Goal: Entertainment & Leisure: Consume media (video, audio)

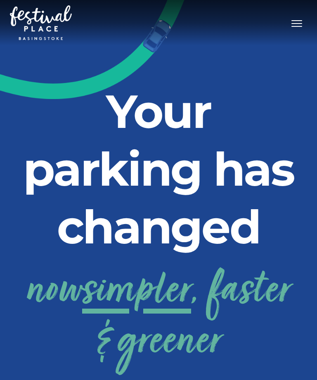
click at [302, 22] on button "Toggle navigation" at bounding box center [297, 23] width 21 height 12
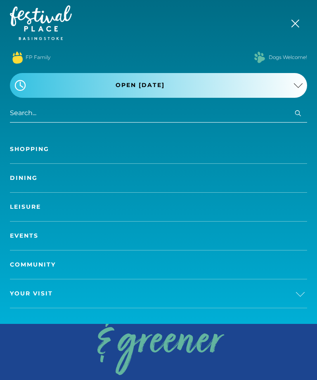
click at [39, 147] on link "Shopping" at bounding box center [158, 149] width 297 height 29
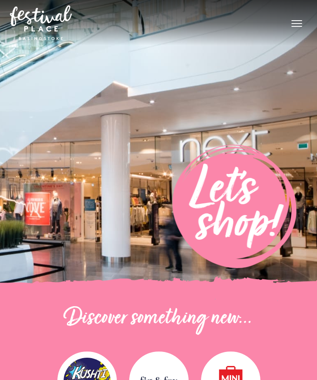
click at [295, 23] on button "Toggle navigation" at bounding box center [297, 23] width 21 height 12
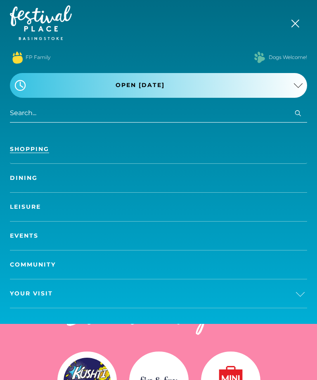
click at [25, 180] on link "Dining" at bounding box center [158, 178] width 297 height 29
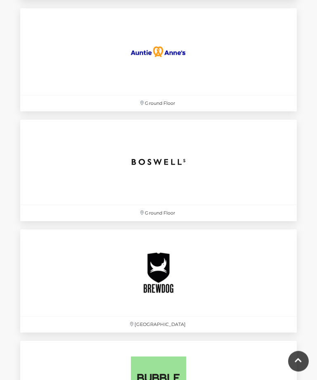
scroll to position [784, 0]
click at [171, 160] on img at bounding box center [158, 161] width 85 height 85
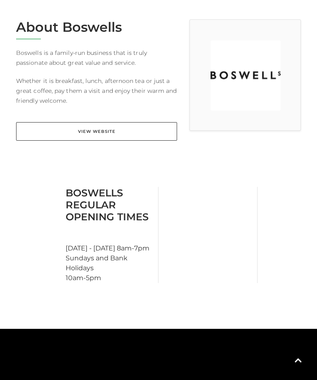
scroll to position [220, 0]
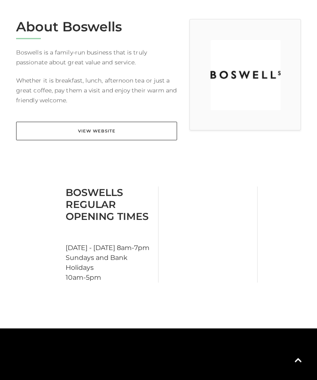
click at [131, 132] on link "View Website" at bounding box center [96, 131] width 161 height 19
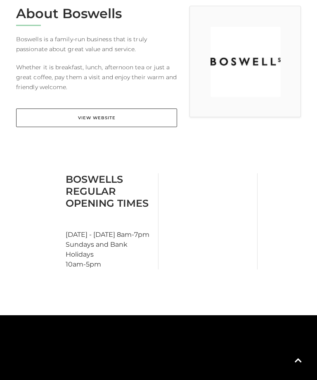
scroll to position [0, 0]
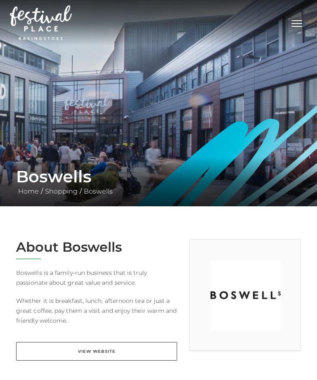
click at [300, 22] on button "Toggle navigation" at bounding box center [297, 23] width 21 height 12
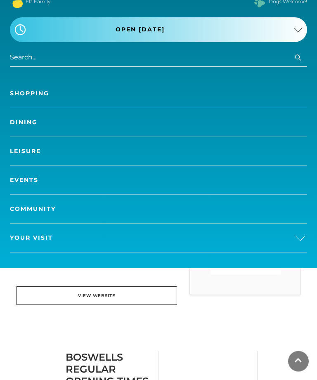
scroll to position [54, 0]
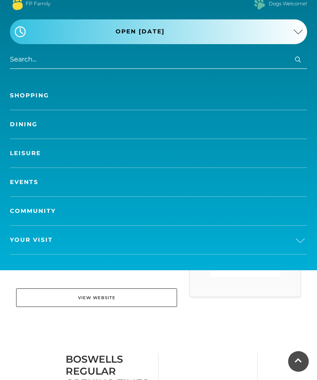
click at [36, 242] on span "Your Visit" at bounding box center [31, 240] width 43 height 9
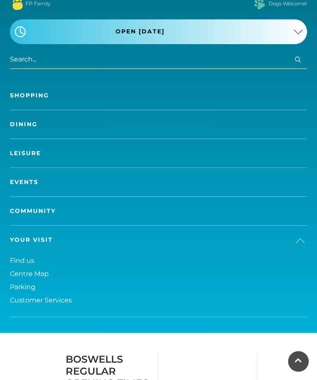
click at [30, 290] on span "Parking" at bounding box center [23, 287] width 26 height 8
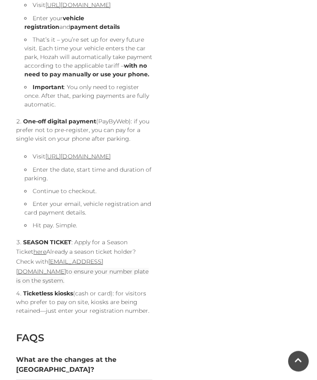
scroll to position [633, 0]
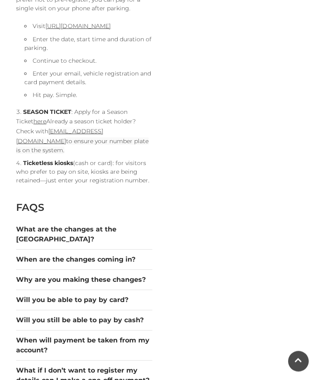
click at [136, 245] on button "What are the changes at the [GEOGRAPHIC_DATA]?" at bounding box center [84, 235] width 136 height 20
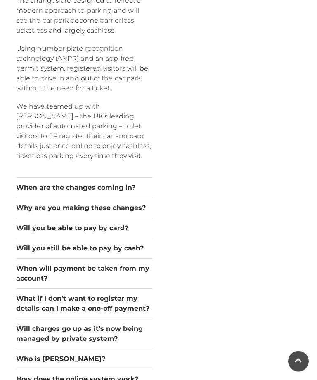
scroll to position [1027, 0]
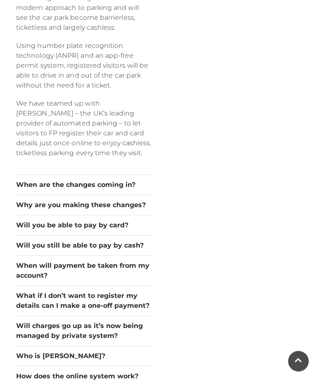
click at [135, 190] on button "When are the changes coming in?" at bounding box center [84, 186] width 136 height 10
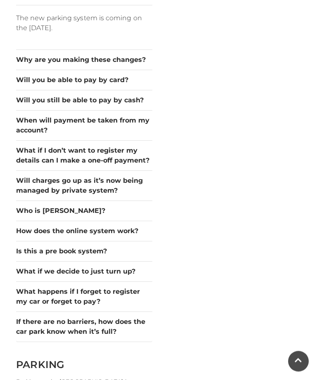
scroll to position [1028, 0]
click at [109, 85] on button "Will you be able to pay by card?" at bounding box center [84, 80] width 136 height 10
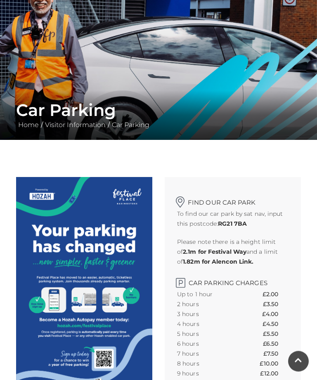
scroll to position [0, 0]
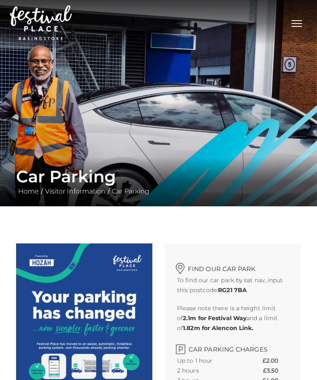
click at [45, 19] on img at bounding box center [41, 22] width 62 height 35
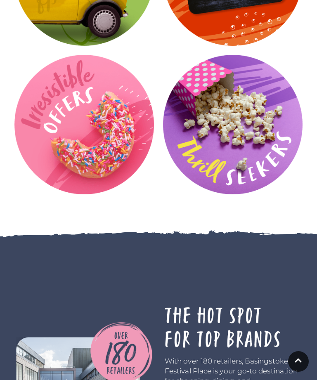
scroll to position [1516, 0]
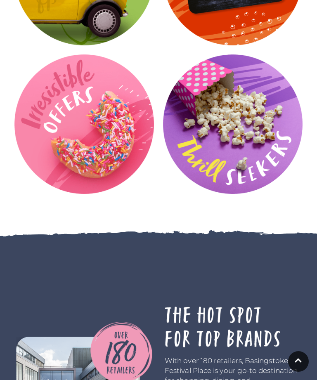
click at [0, 0] on video at bounding box center [0, 0] width 0 height 0
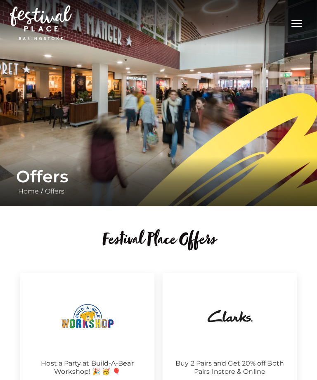
click at [300, 24] on span "Toggle navigation" at bounding box center [297, 23] width 11 height 1
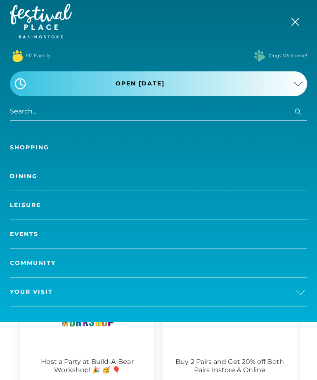
scroll to position [2, 0]
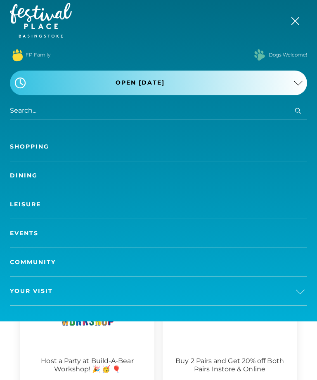
click at [33, 205] on link "Leisure" at bounding box center [158, 204] width 297 height 29
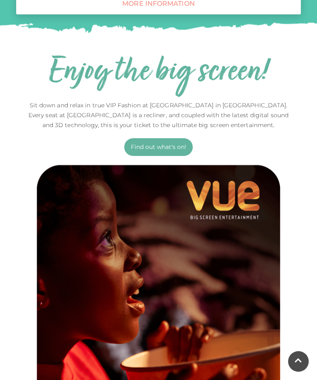
scroll to position [492, 0]
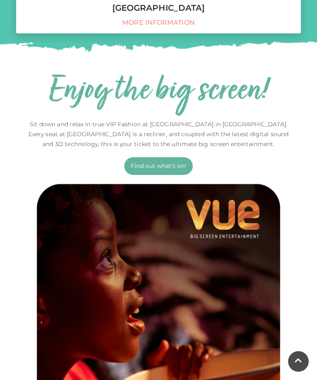
click at [166, 169] on link "Find out what's on!" at bounding box center [158, 166] width 69 height 18
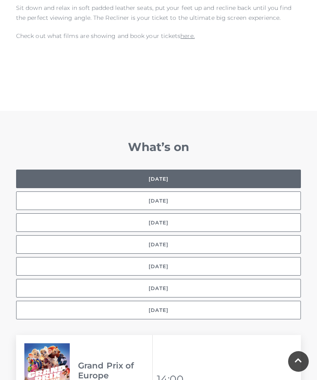
scroll to position [560, 0]
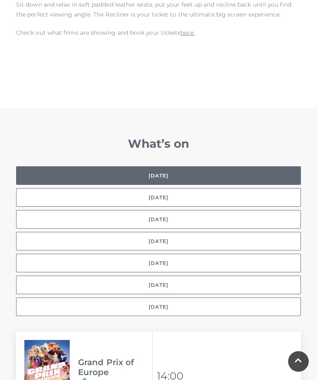
click at [270, 190] on button "[DATE]" at bounding box center [158, 197] width 285 height 19
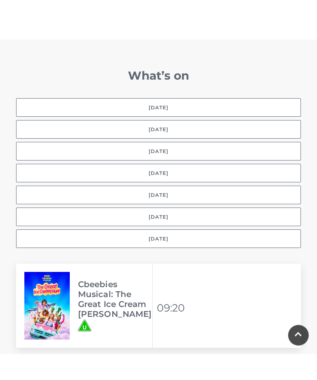
scroll to position [629, 0]
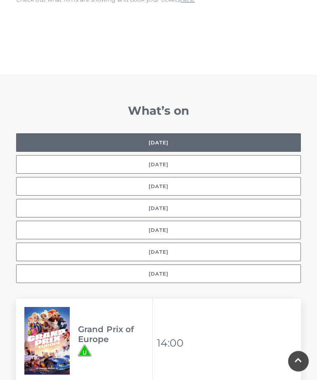
scroll to position [535, 0]
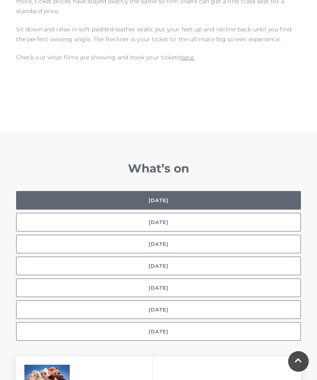
click at [185, 216] on button "[DATE]" at bounding box center [158, 222] width 285 height 19
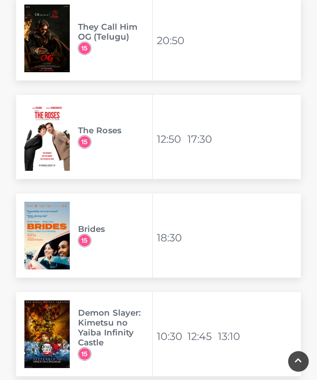
scroll to position [2084, 0]
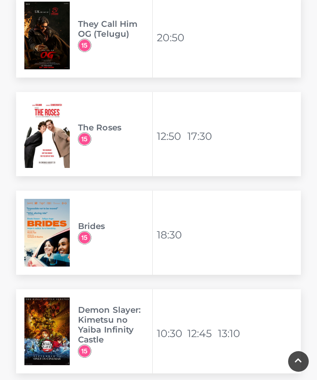
click at [102, 123] on h3 "The Roses" at bounding box center [115, 128] width 74 height 10
click at [40, 138] on img at bounding box center [46, 134] width 45 height 68
click at [210, 128] on li "17:30" at bounding box center [202, 136] width 29 height 20
click at [169, 132] on li "12:50" at bounding box center [171, 136] width 29 height 20
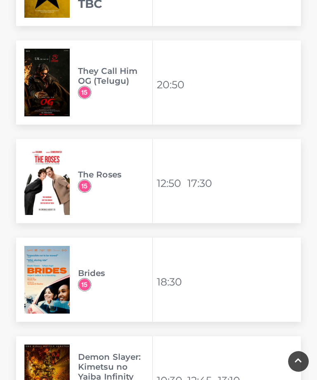
scroll to position [2038, 0]
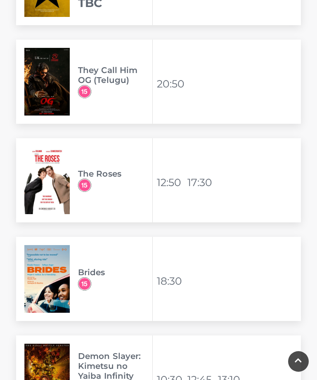
click at [141, 169] on h3 "The Roses" at bounding box center [115, 174] width 74 height 10
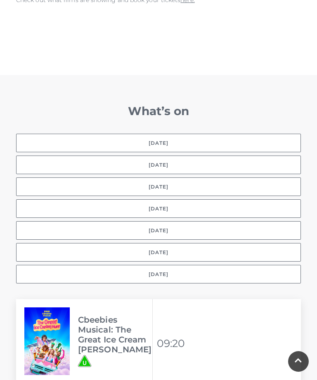
scroll to position [596, 0]
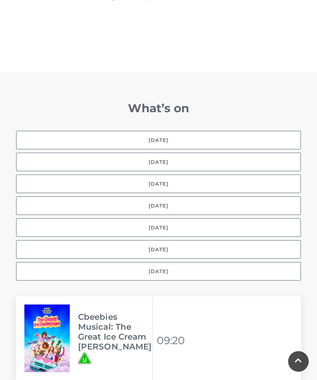
click at [198, 197] on button "[DATE]" at bounding box center [158, 206] width 285 height 19
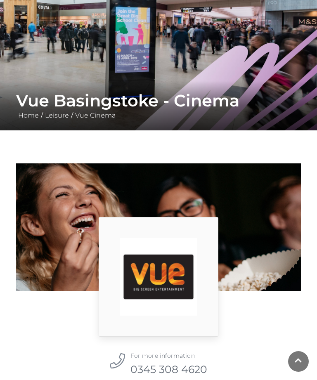
scroll to position [0, 0]
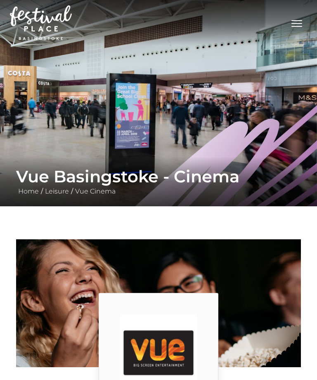
click at [297, 25] on button "Toggle navigation" at bounding box center [297, 23] width 21 height 12
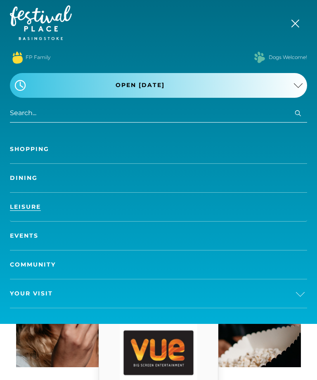
click at [302, 298] on link "Your Visit" at bounding box center [158, 294] width 297 height 29
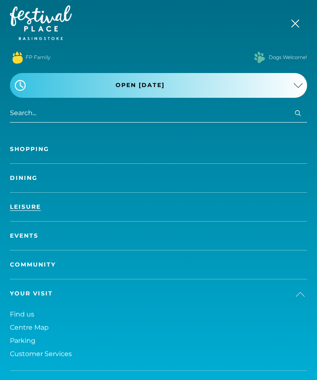
click at [45, 331] on span "Centre Map" at bounding box center [29, 328] width 39 height 8
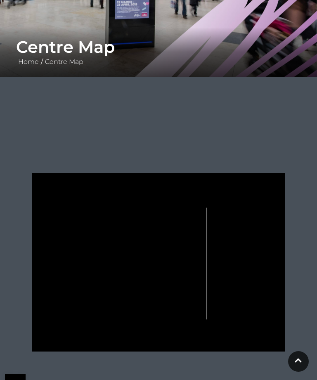
scroll to position [164, 0]
